Goal: Find contact information: Find contact information

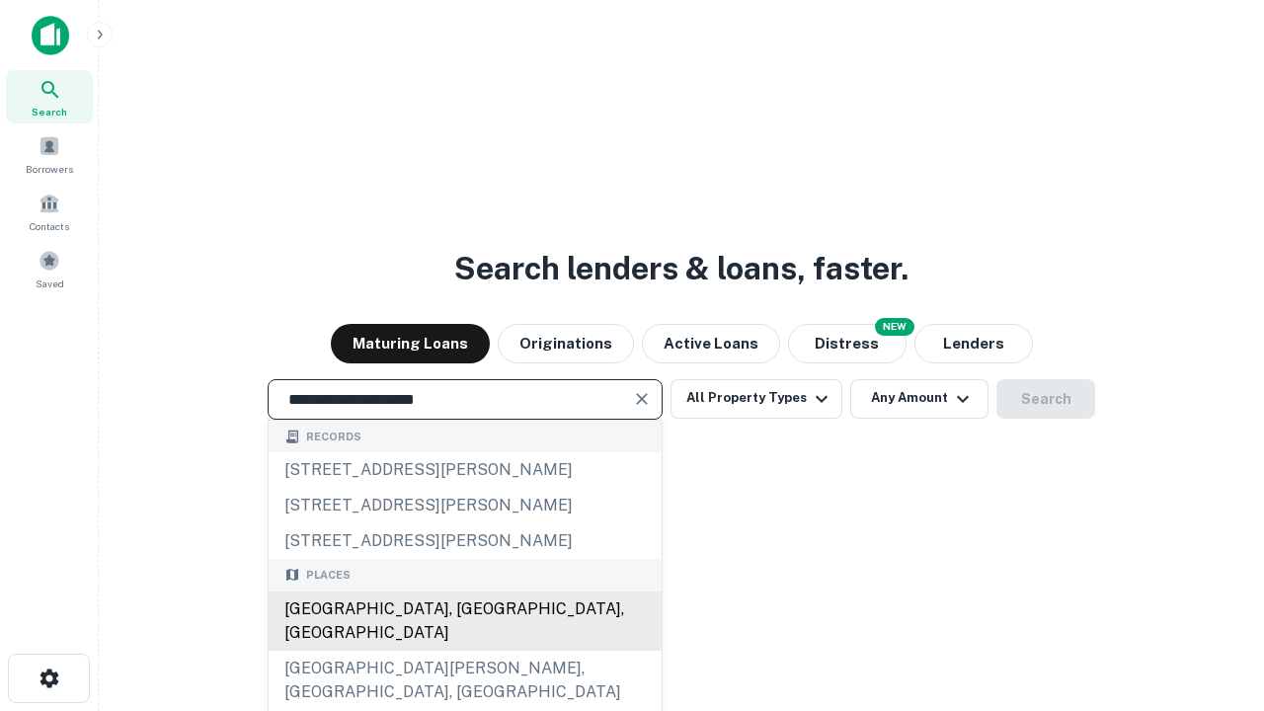
click at [464, 651] on div "[GEOGRAPHIC_DATA], [GEOGRAPHIC_DATA], [GEOGRAPHIC_DATA]" at bounding box center [465, 621] width 393 height 59
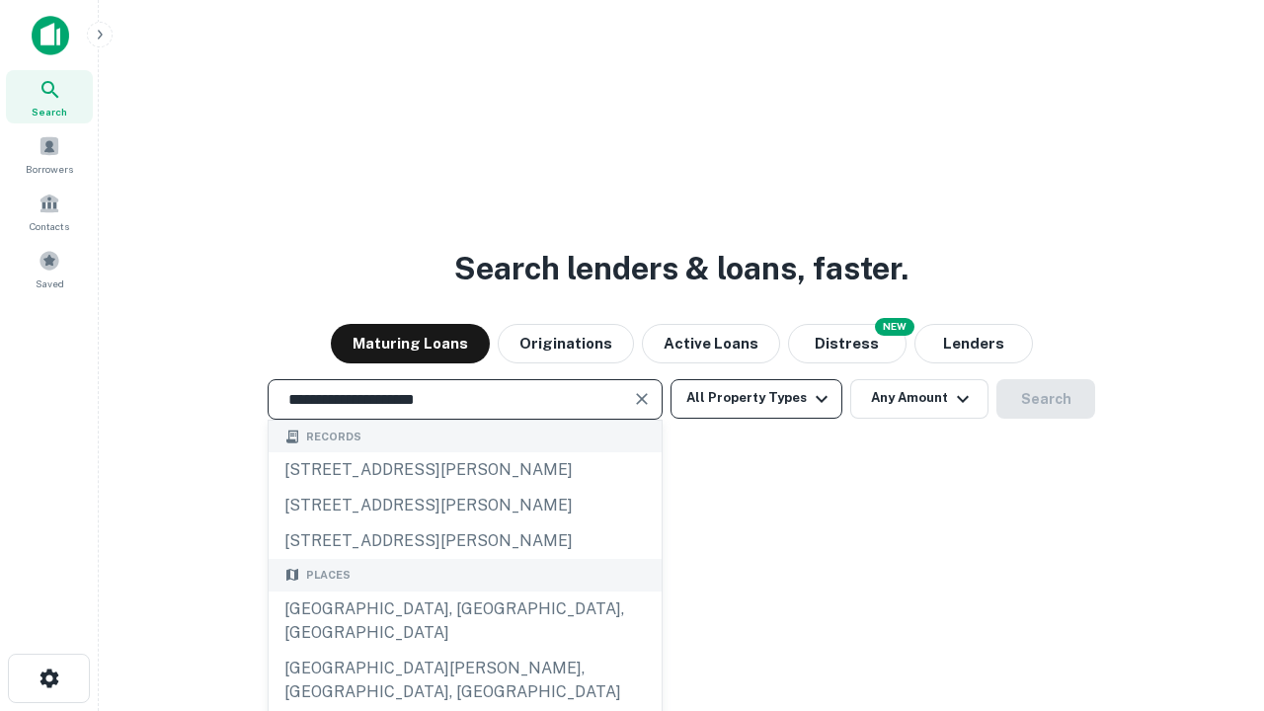
type input "**********"
click at [757, 398] on button "All Property Types" at bounding box center [757, 399] width 172 height 40
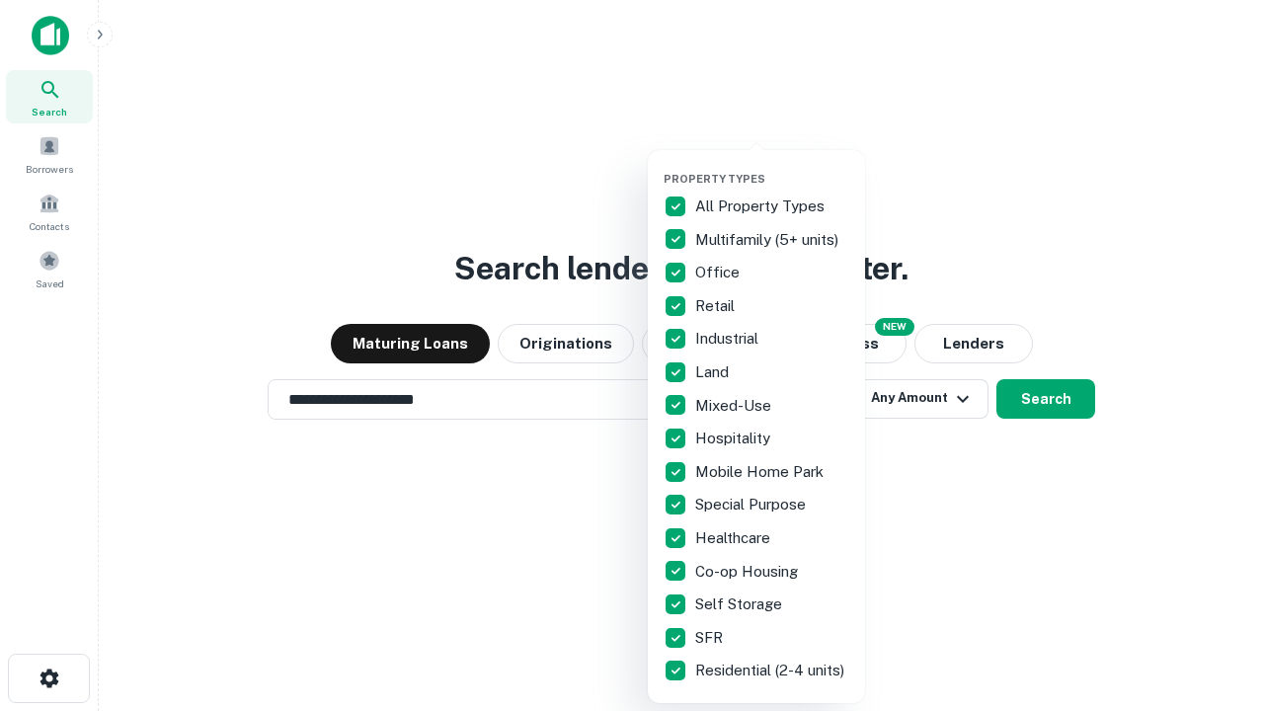
click at [772, 166] on button "button" at bounding box center [772, 166] width 217 height 1
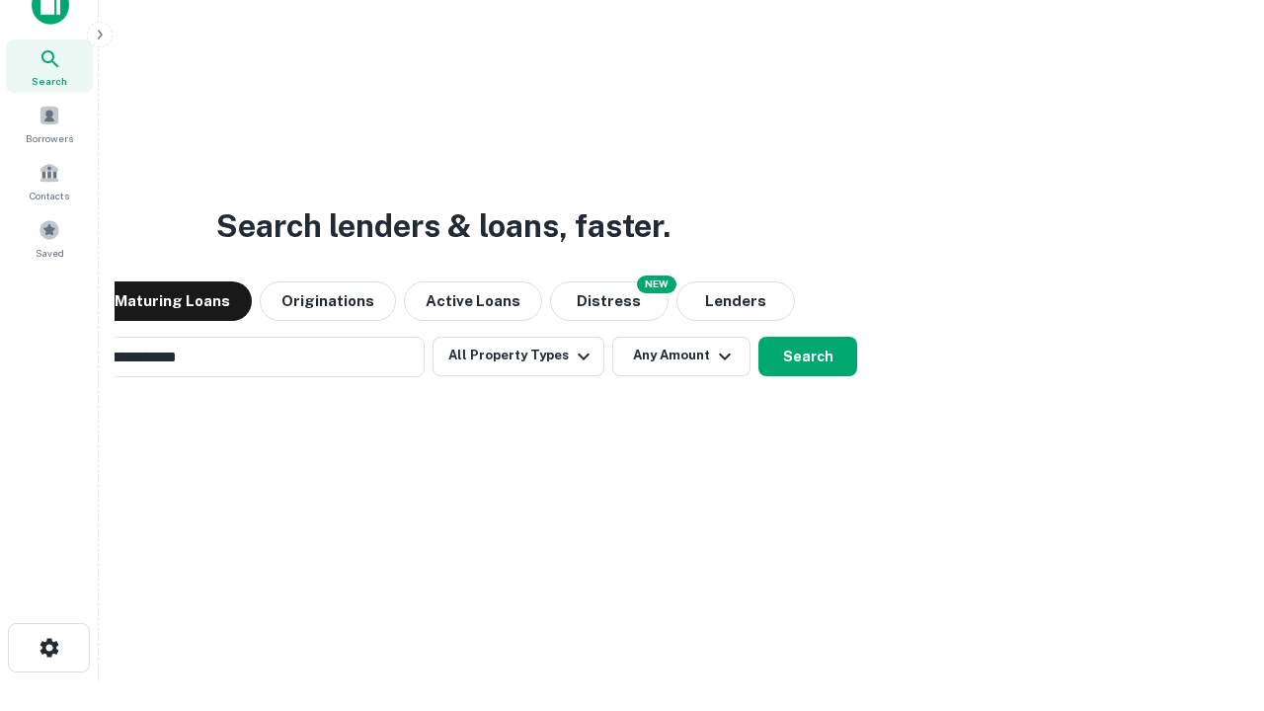
scroll to position [142, 559]
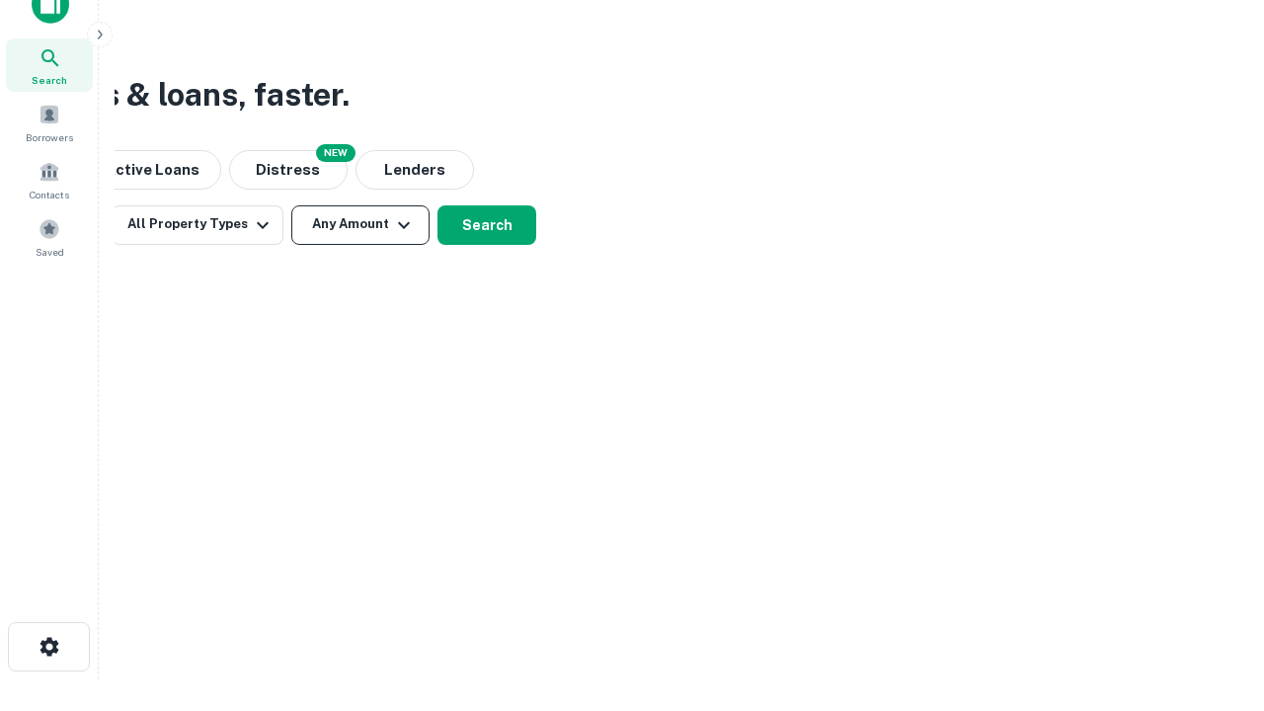
click at [361, 224] on button "Any Amount" at bounding box center [360, 225] width 138 height 40
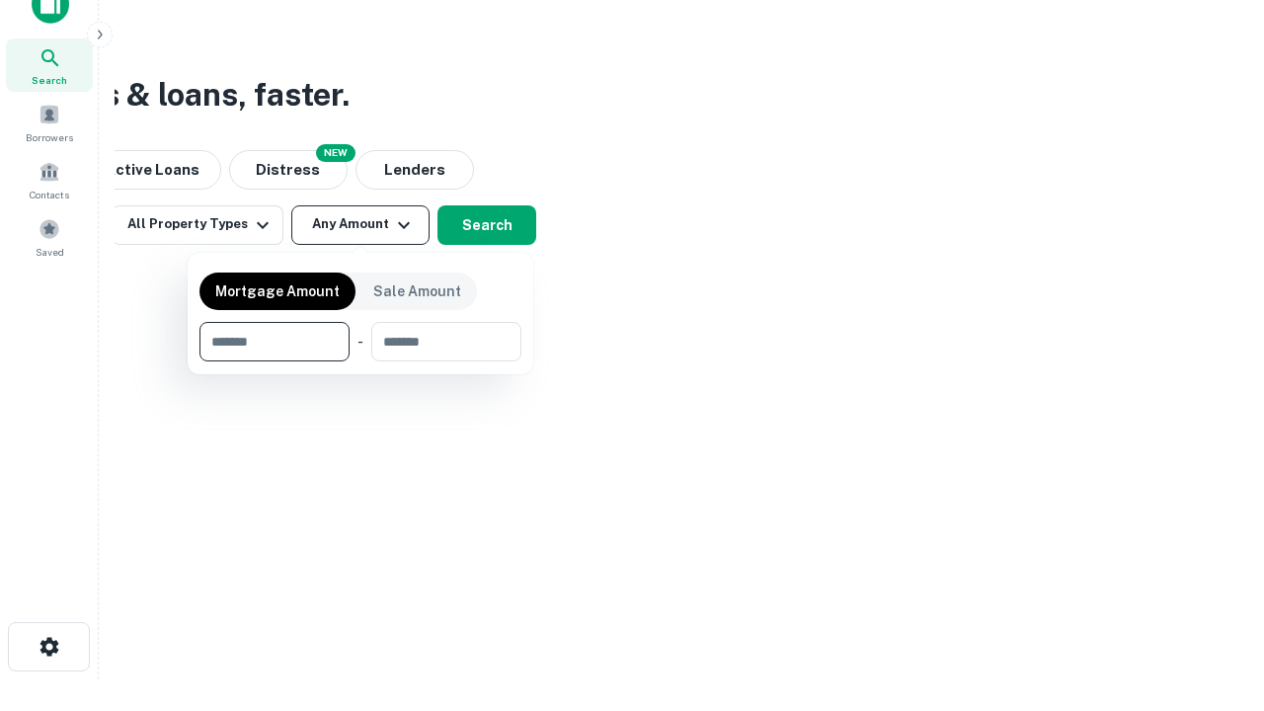
type input "*******"
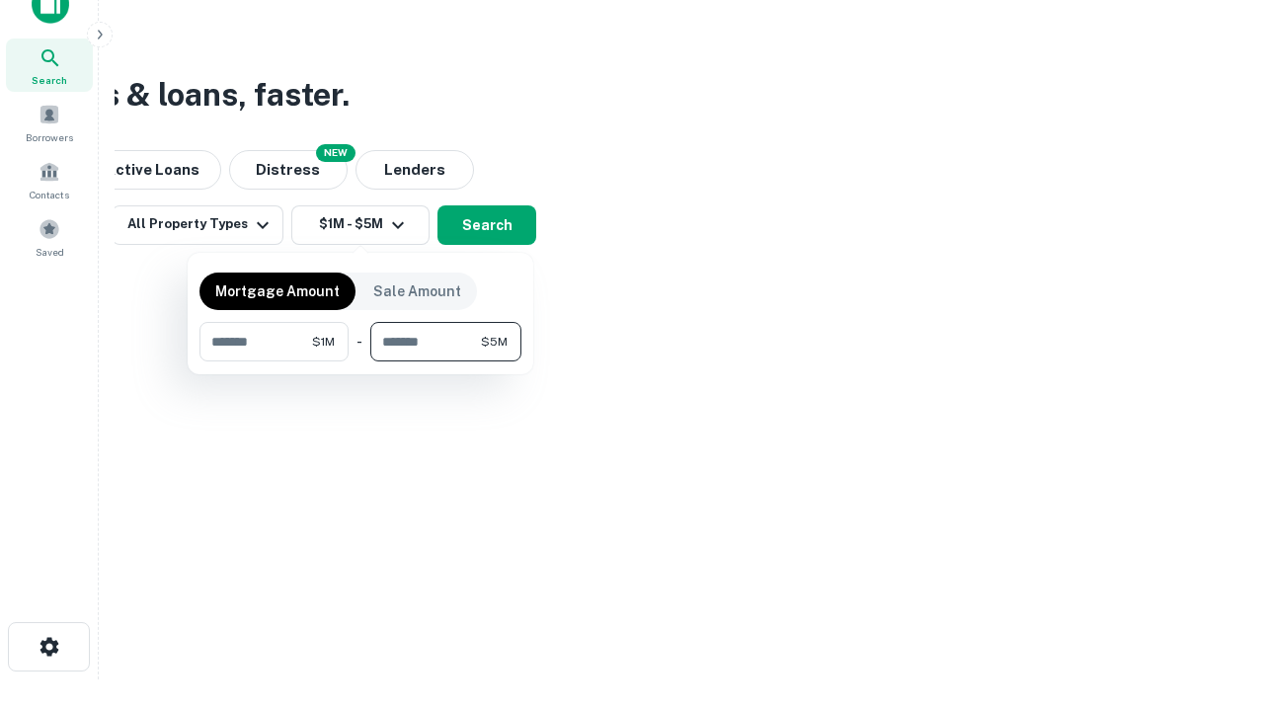
type input "*******"
click at [361, 362] on button "button" at bounding box center [361, 362] width 322 height 1
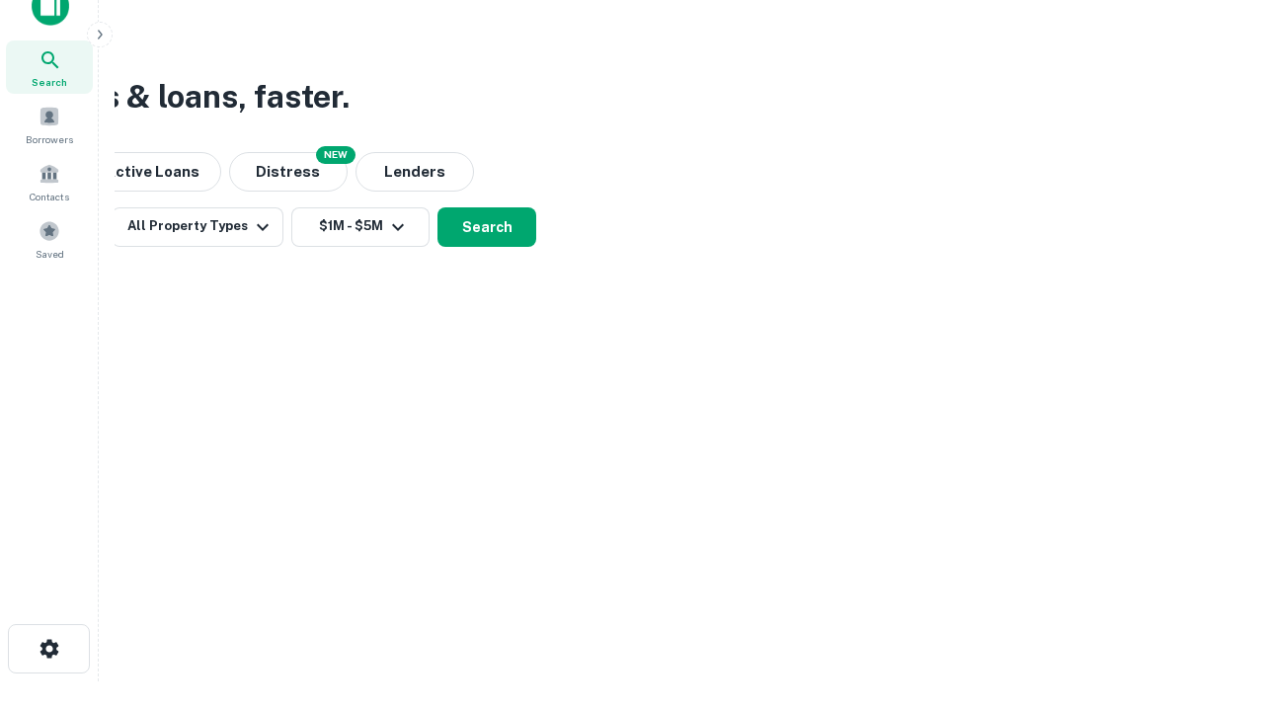
scroll to position [12, 365]
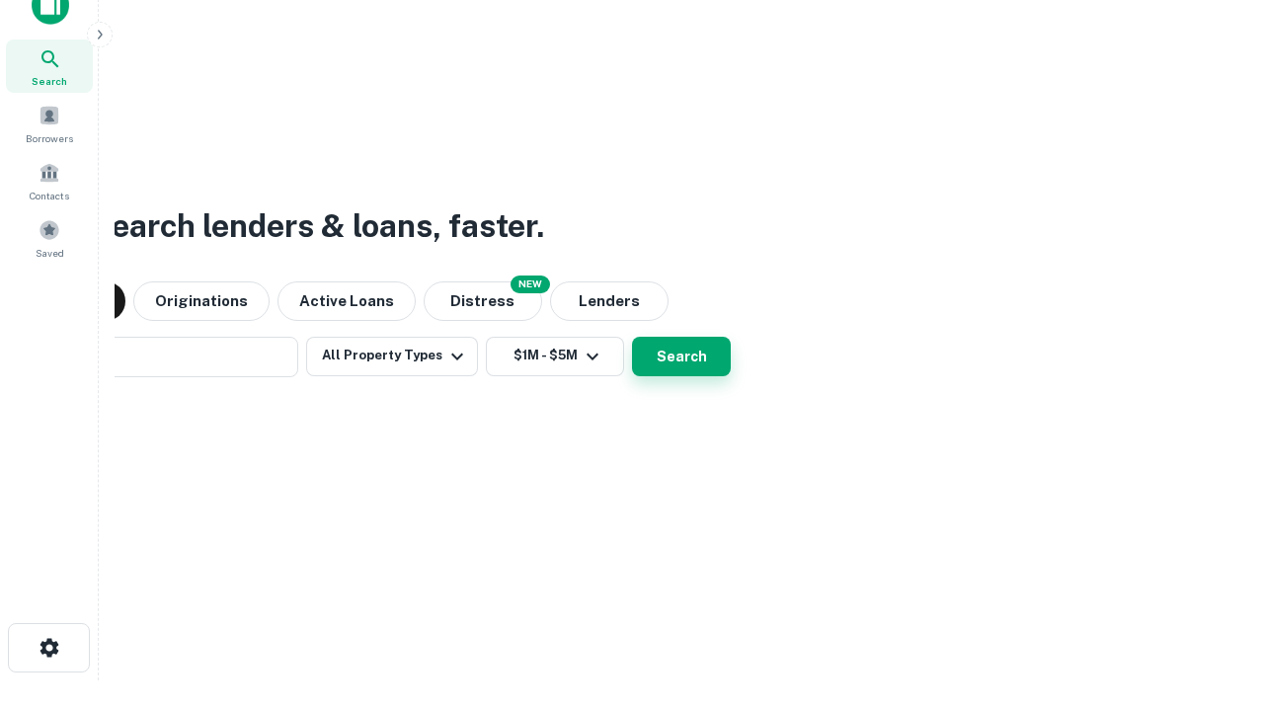
click at [632, 337] on button "Search" at bounding box center [681, 357] width 99 height 40
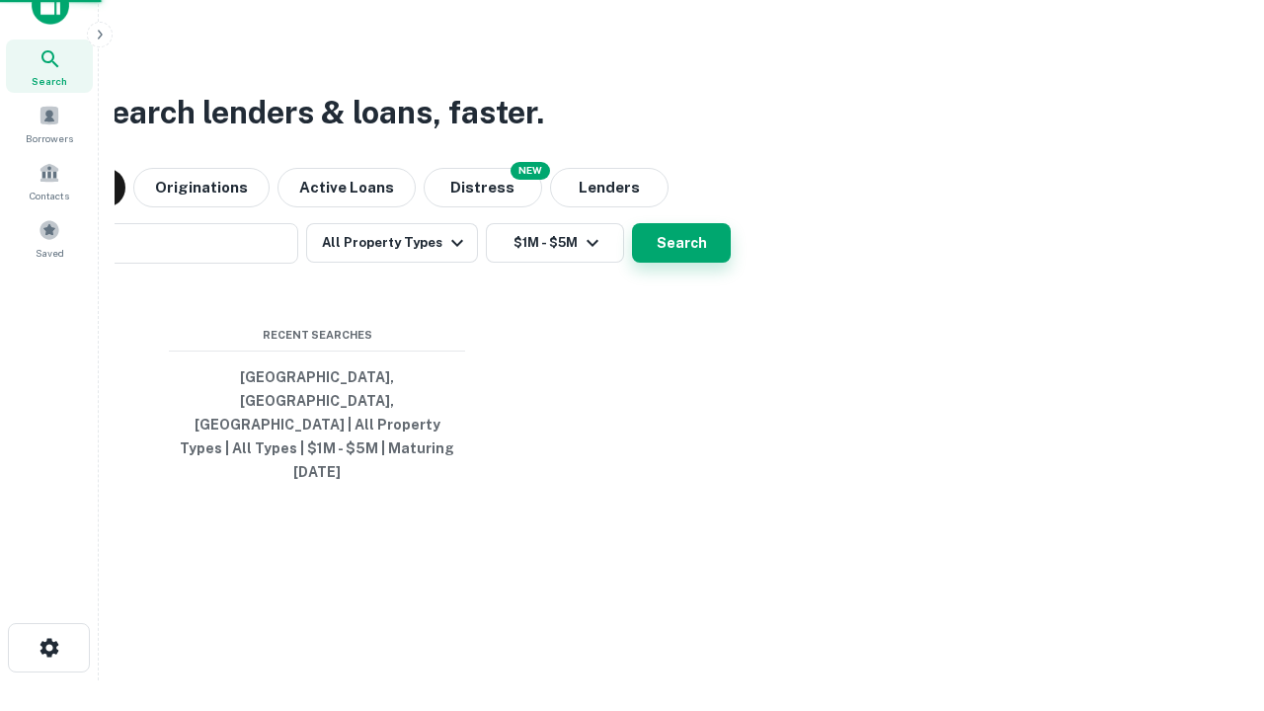
scroll to position [52, 559]
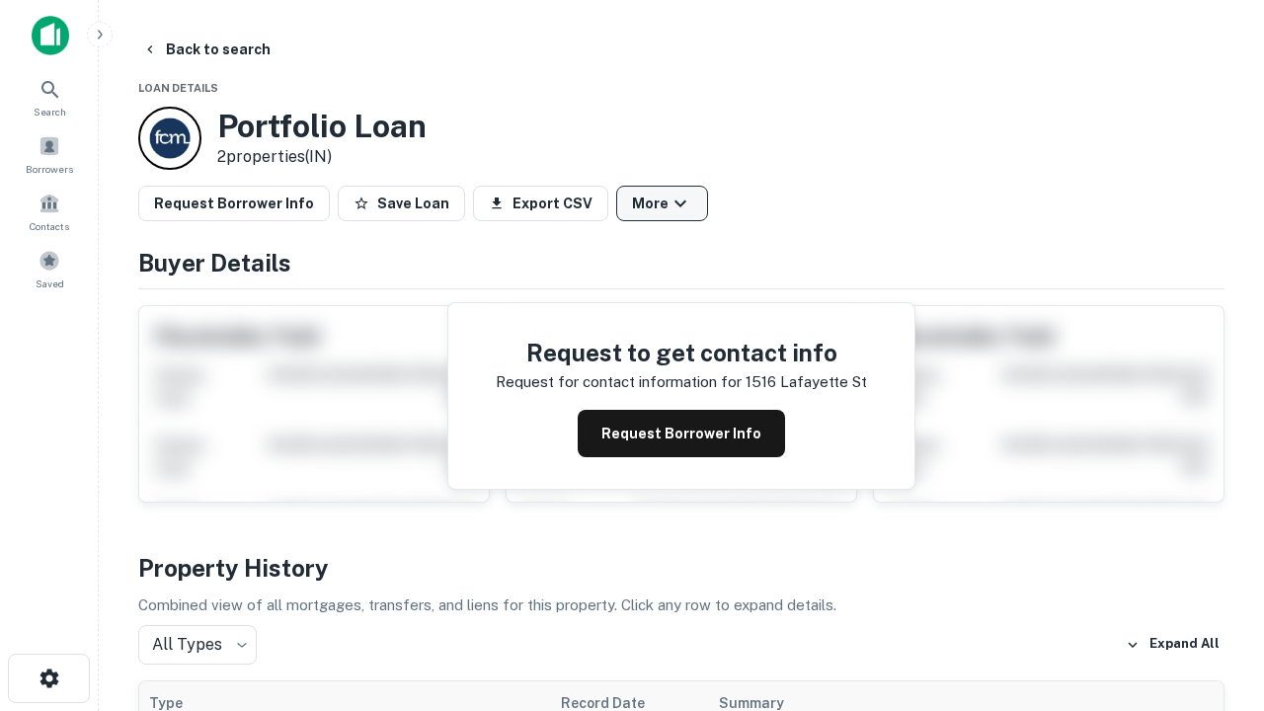
click at [662, 203] on button "More" at bounding box center [662, 204] width 92 height 36
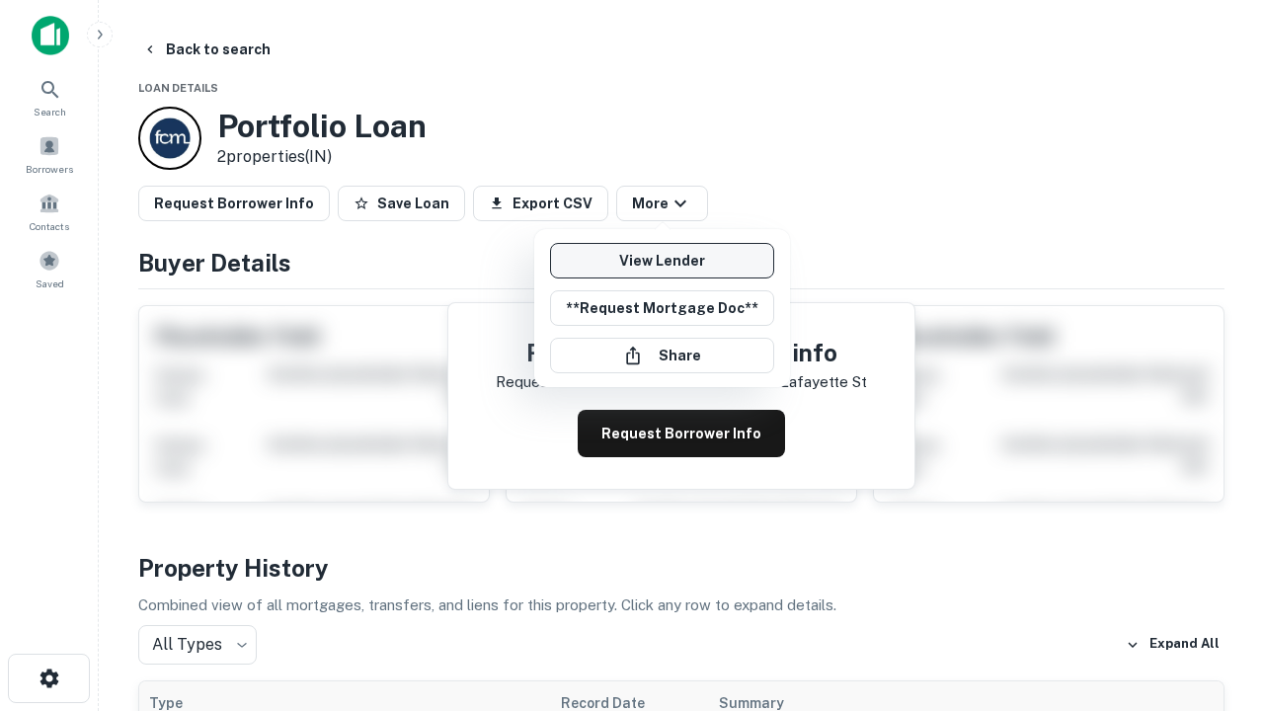
click at [662, 261] on link "View Lender" at bounding box center [662, 261] width 224 height 36
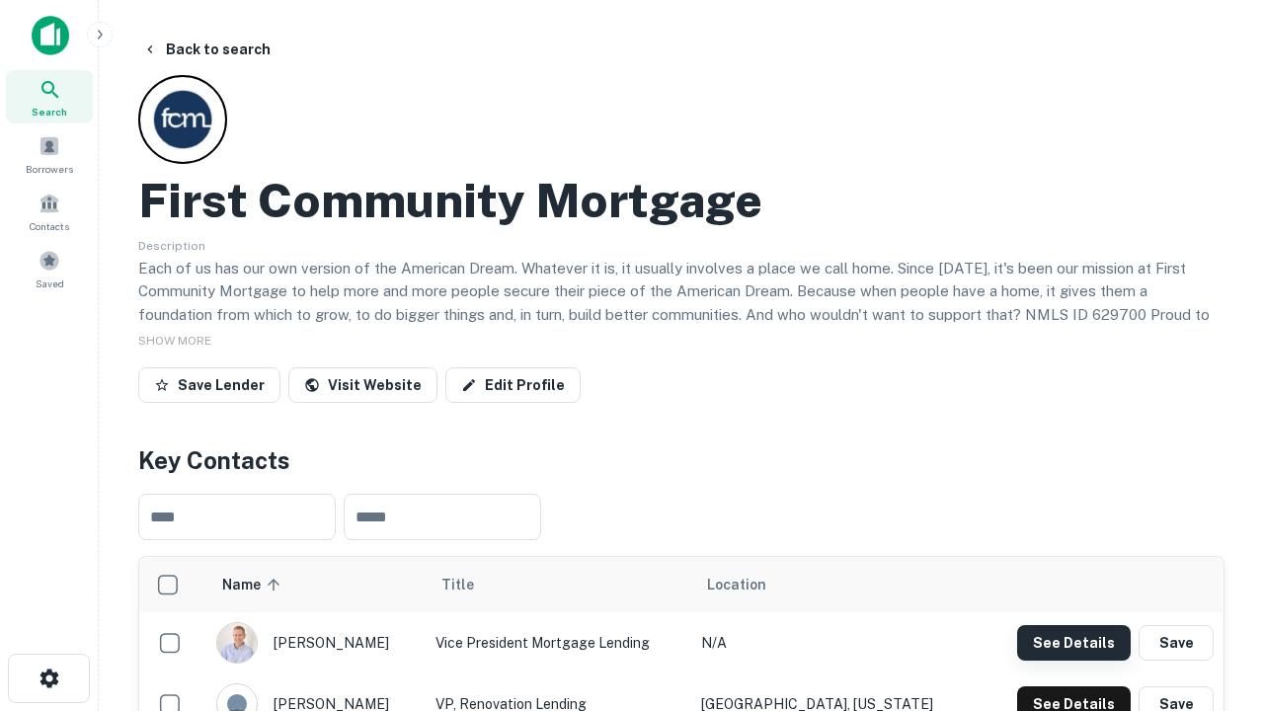
click at [1074, 642] on button "See Details" at bounding box center [1074, 643] width 114 height 36
click at [48, 679] on icon "button" at bounding box center [50, 679] width 24 height 24
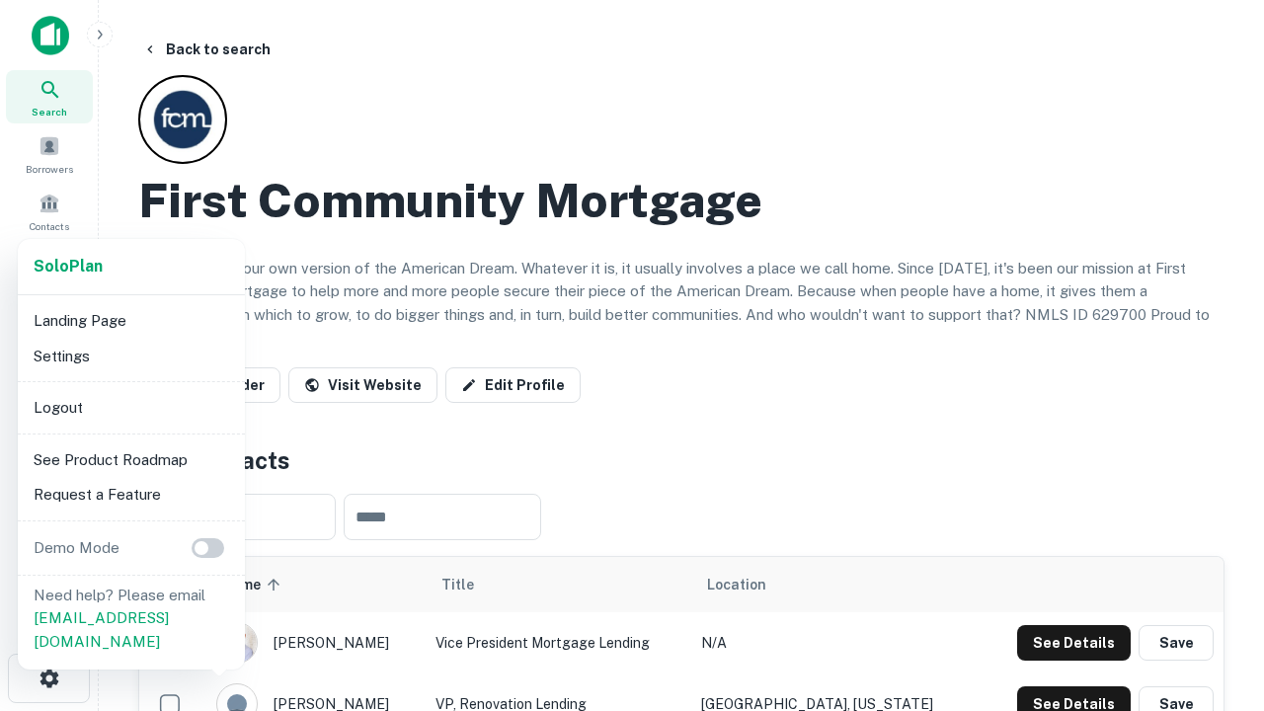
click at [130, 407] on li "Logout" at bounding box center [131, 408] width 211 height 36
